Goal: Task Accomplishment & Management: Use online tool/utility

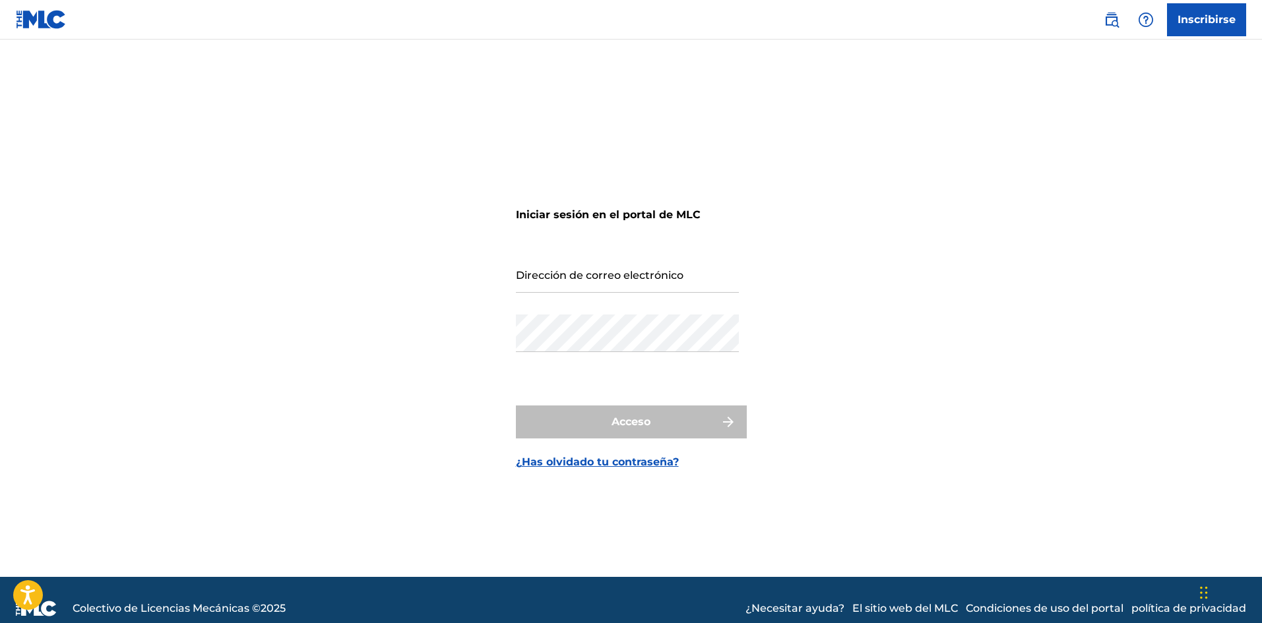
click at [541, 280] on input "Dirección de correo electrónico" at bounding box center [627, 274] width 223 height 38
paste input "[EMAIL_ADDRESS][DOMAIN_NAME]"
type input "[EMAIL_ADDRESS][DOMAIN_NAME]"
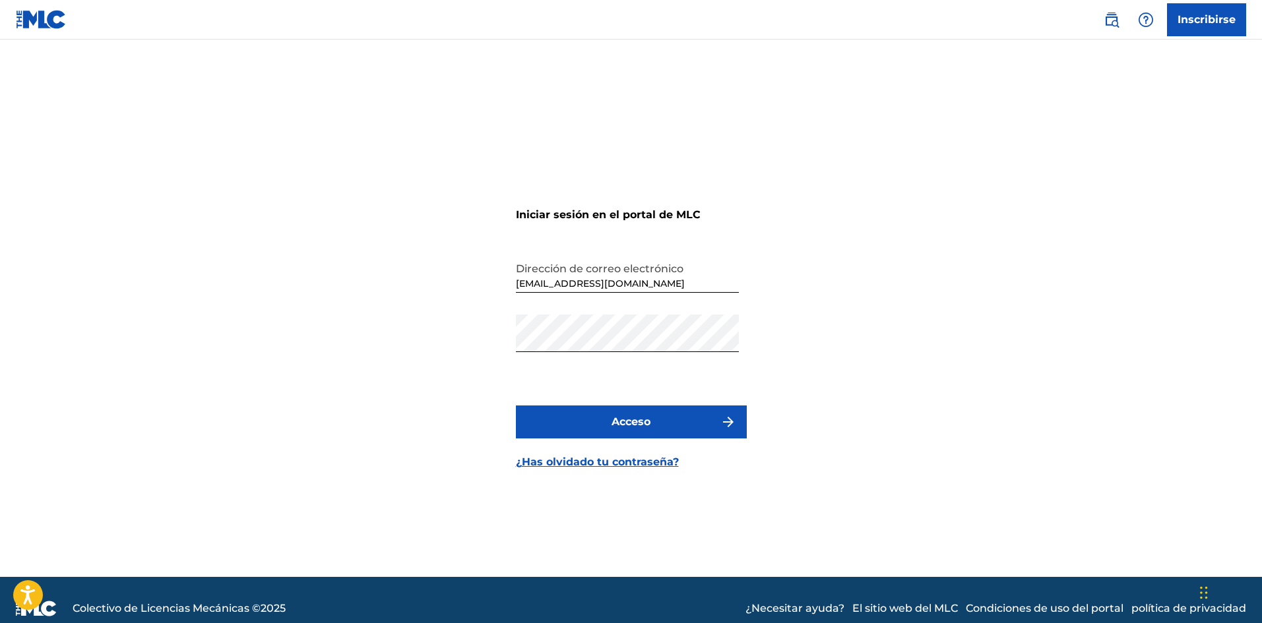
click at [627, 425] on font "Acceso" at bounding box center [631, 422] width 39 height 13
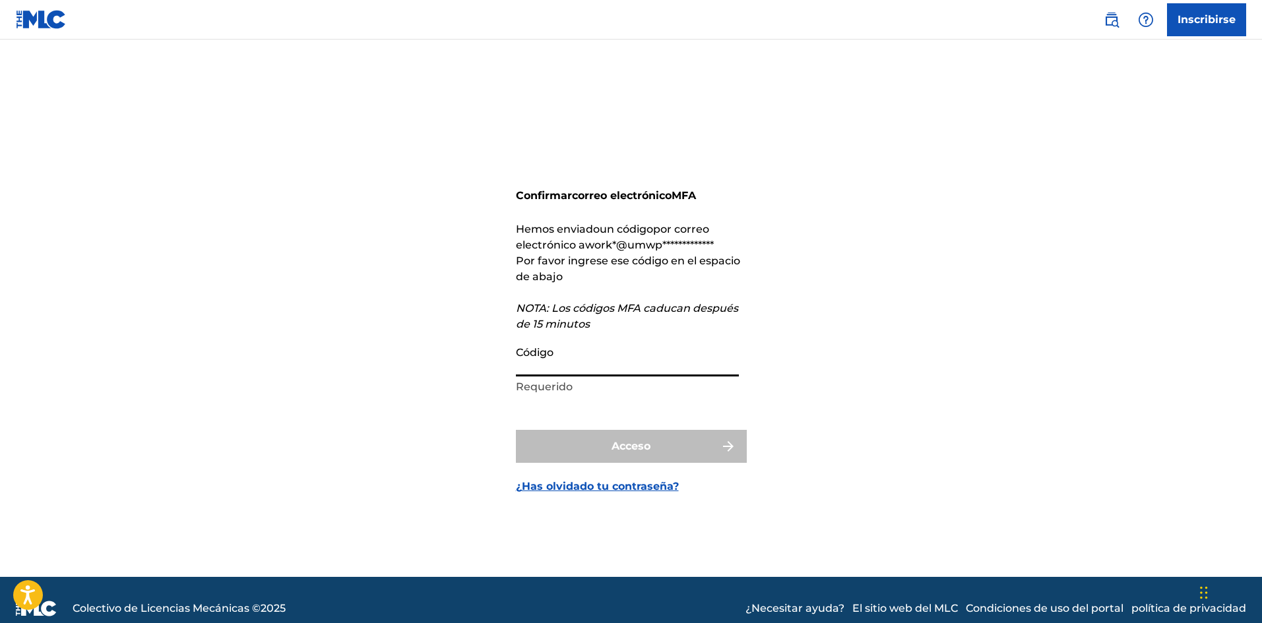
click at [567, 362] on input "Código" at bounding box center [627, 358] width 223 height 38
paste input "294182"
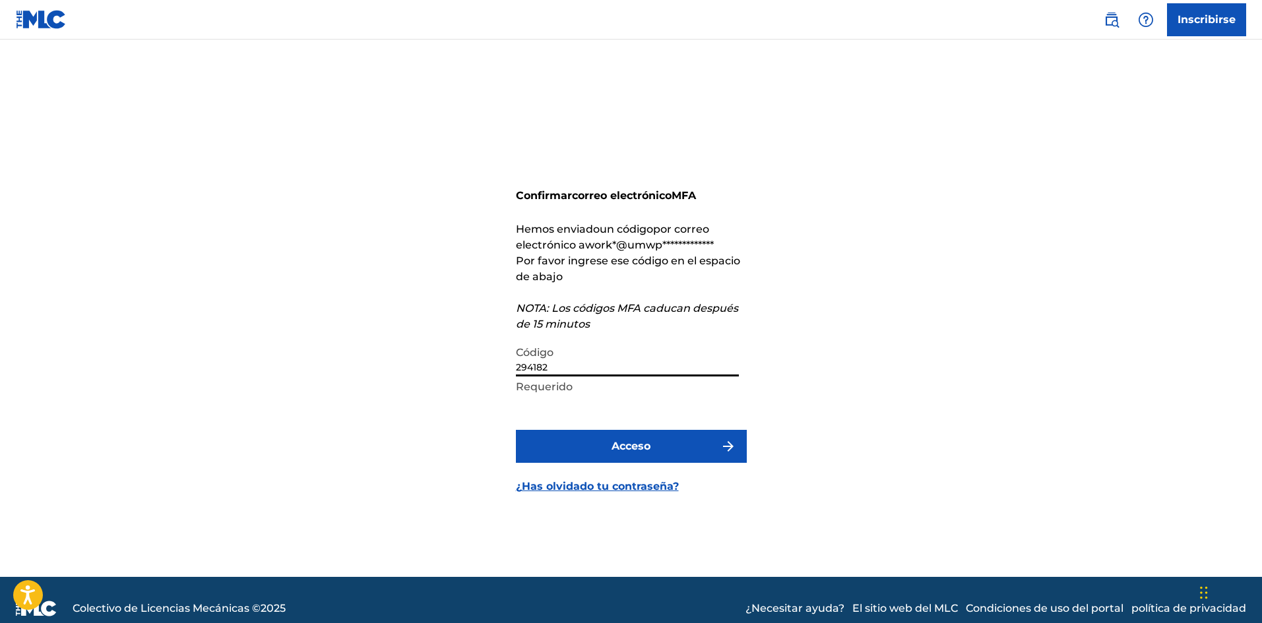
type input "294182"
click at [613, 449] on font "Acceso" at bounding box center [631, 446] width 39 height 13
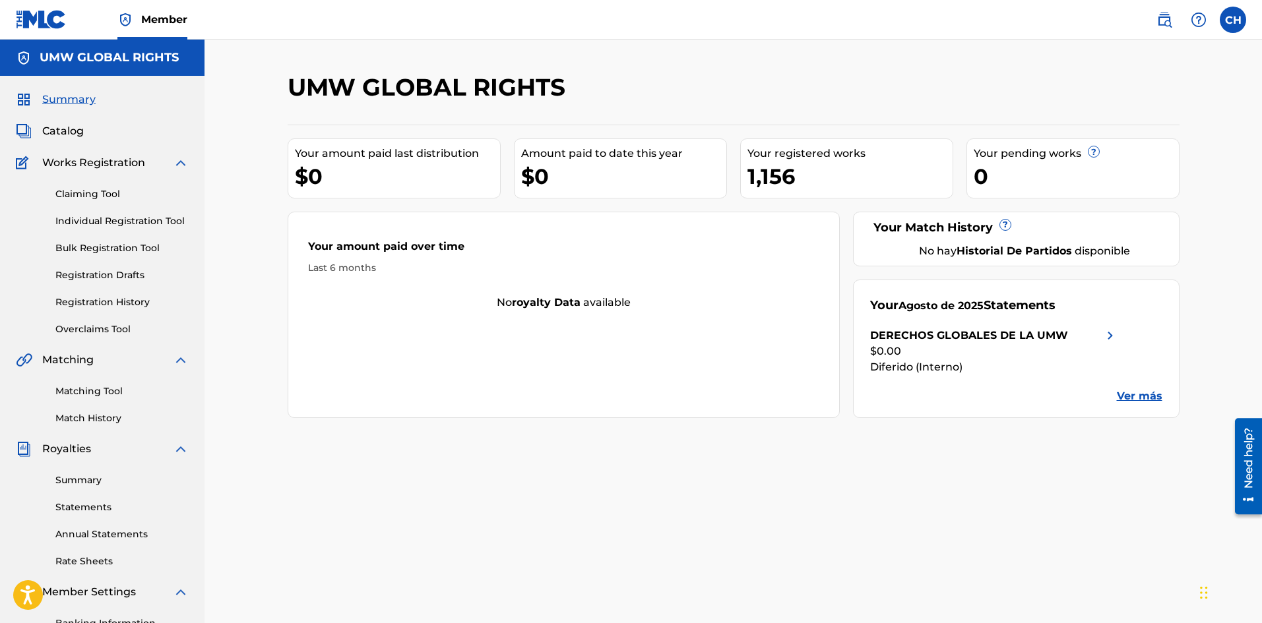
click at [102, 222] on link "Individual Registration Tool" at bounding box center [121, 221] width 133 height 14
